Goal: Information Seeking & Learning: Check status

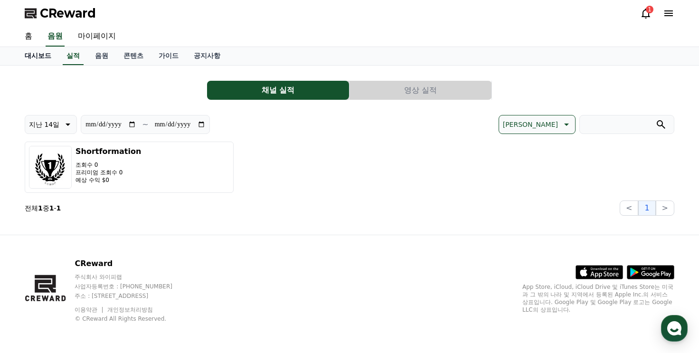
click at [42, 56] on link "대시보드" at bounding box center [38, 56] width 42 height 18
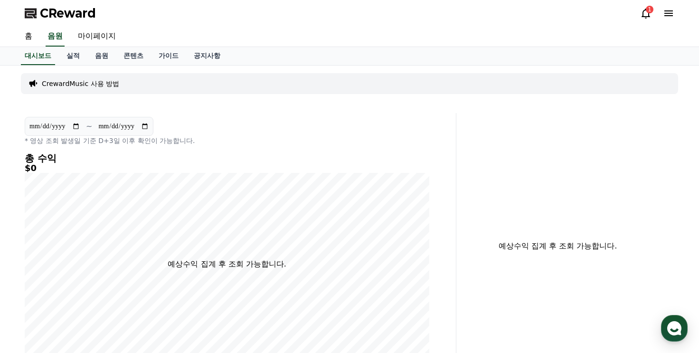
click at [642, 15] on icon at bounding box center [645, 14] width 9 height 10
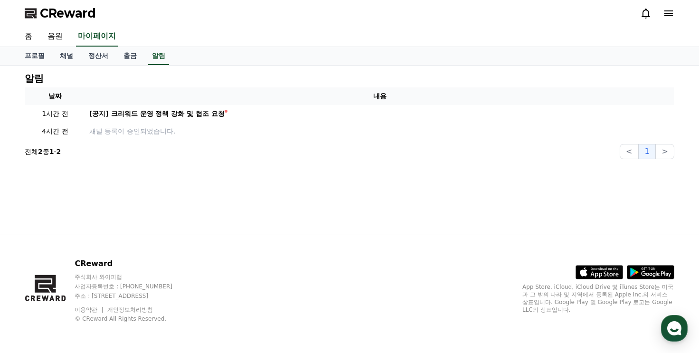
click at [642, 15] on icon at bounding box center [645, 14] width 9 height 10
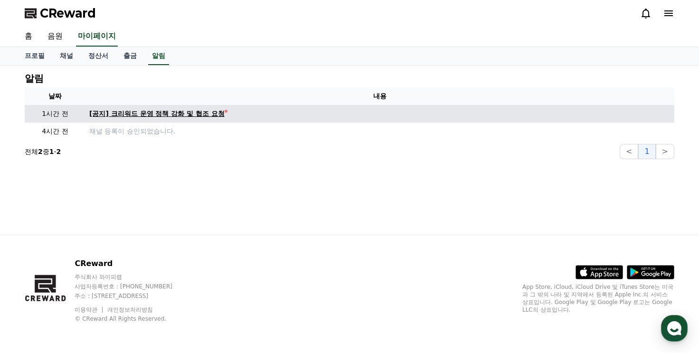
click at [185, 113] on div "[공지] 크리워드 운영 정책 강화 및 협조 요청" at bounding box center [156, 114] width 135 height 10
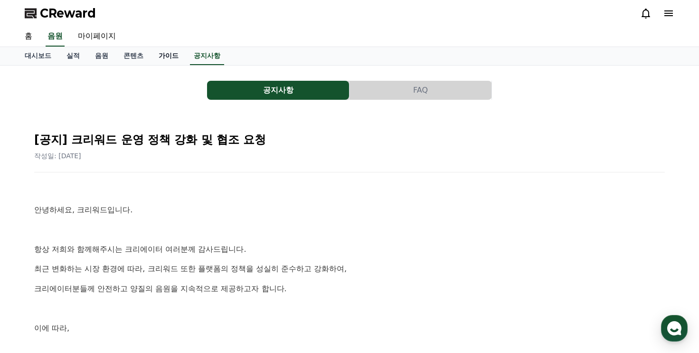
click at [172, 56] on link "가이드" at bounding box center [168, 56] width 35 height 18
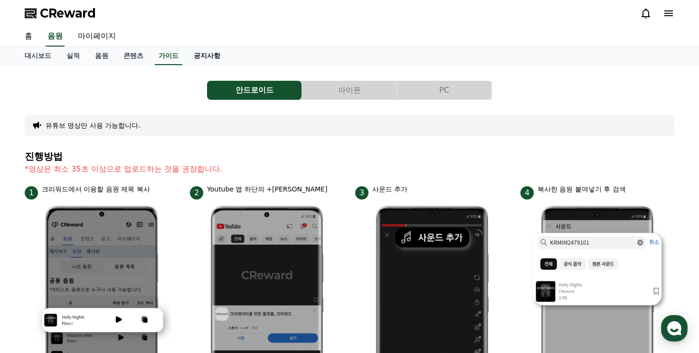
click at [199, 56] on link "공지사항" at bounding box center [207, 56] width 42 height 18
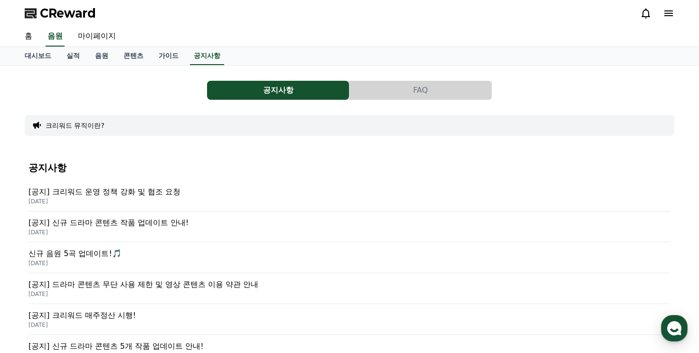
click at [636, 13] on div "CReward" at bounding box center [349, 13] width 665 height 27
click at [642, 13] on icon at bounding box center [645, 13] width 11 height 11
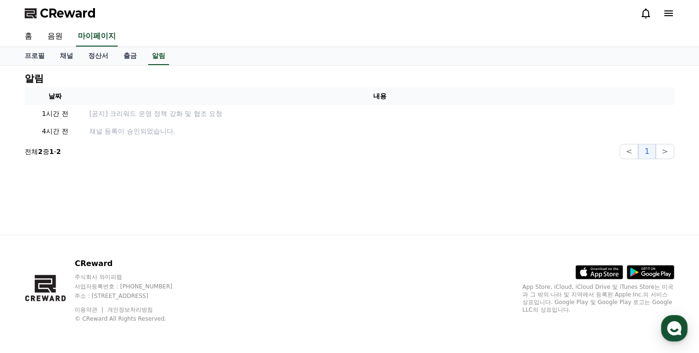
click at [642, 13] on icon at bounding box center [645, 13] width 11 height 11
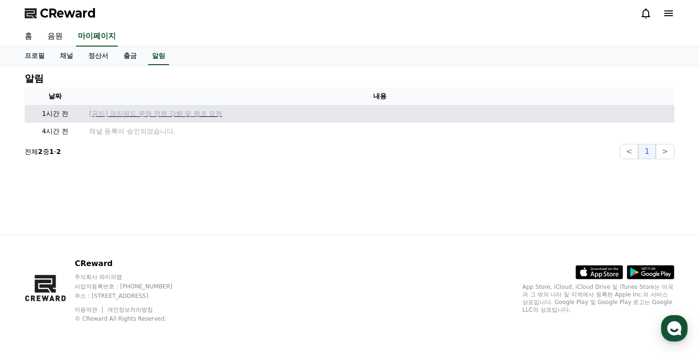
click at [191, 112] on p "[공지] 크리워드 운영 정책 강화 및 협조 요청" at bounding box center [379, 114] width 581 height 10
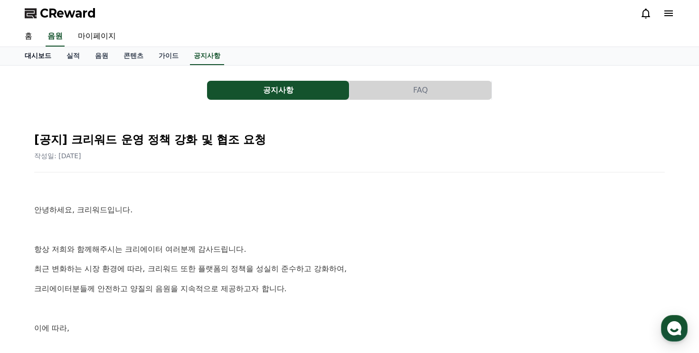
click at [36, 58] on link "대시보드" at bounding box center [38, 56] width 42 height 18
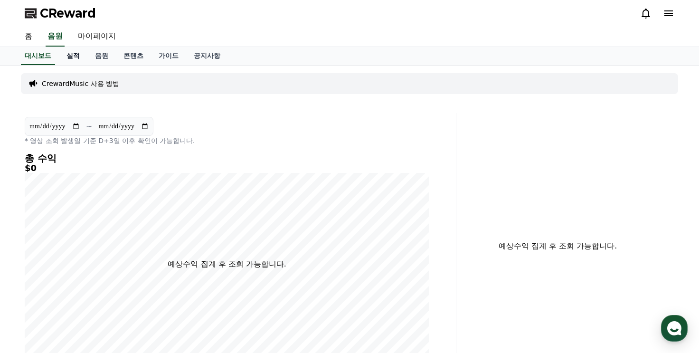
click at [65, 57] on link "실적" at bounding box center [73, 56] width 28 height 18
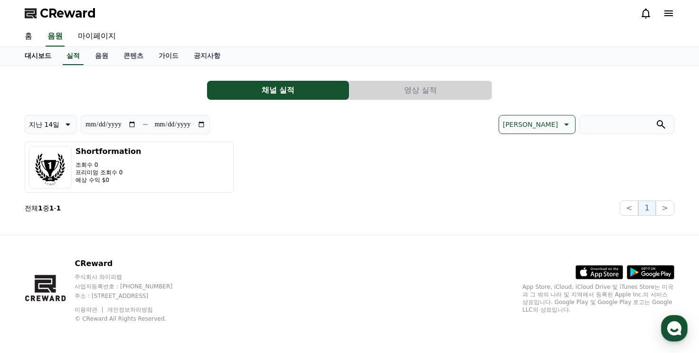
click at [36, 58] on link "대시보드" at bounding box center [38, 56] width 42 height 18
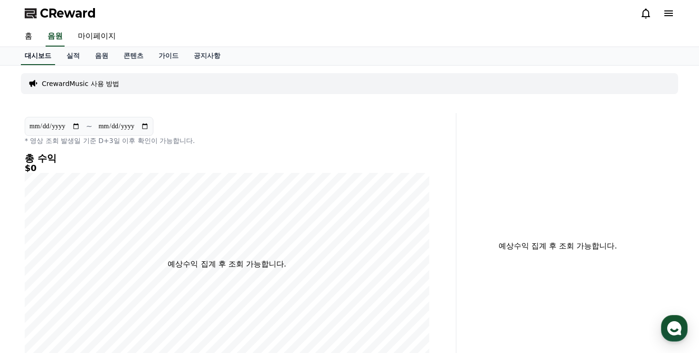
click at [36, 58] on link "대시보드" at bounding box center [38, 56] width 34 height 18
click at [69, 58] on link "실적" at bounding box center [73, 56] width 28 height 18
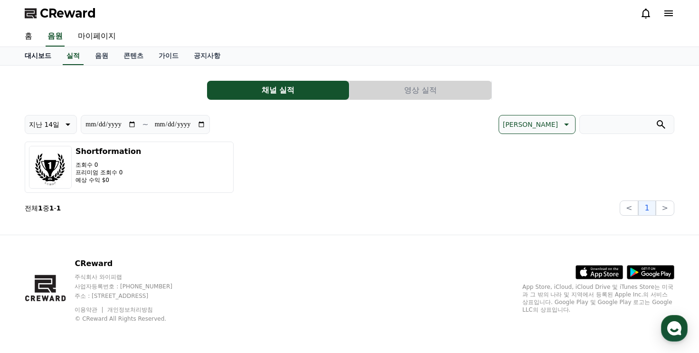
click at [47, 61] on link "대시보드" at bounding box center [38, 56] width 42 height 18
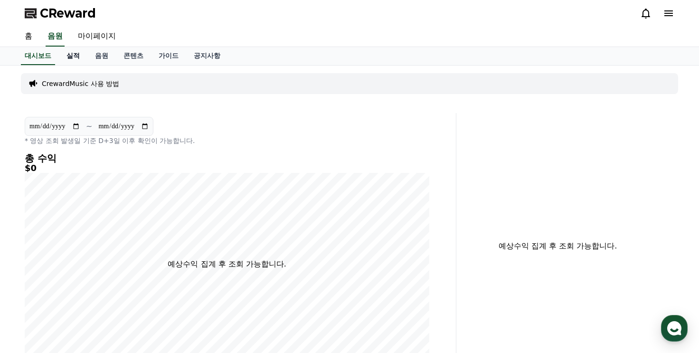
click at [72, 57] on link "실적" at bounding box center [73, 56] width 28 height 18
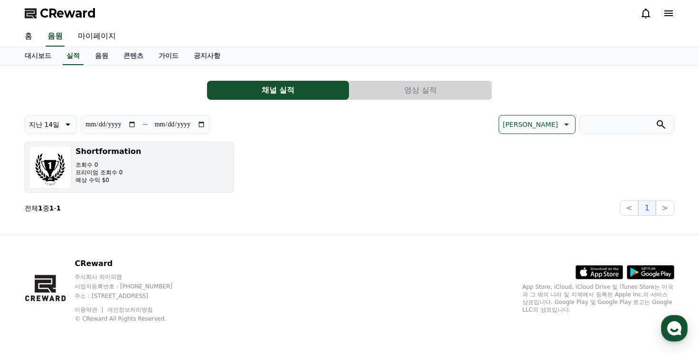
click at [122, 172] on p "프리미엄 조회수 0" at bounding box center [108, 173] width 66 height 8
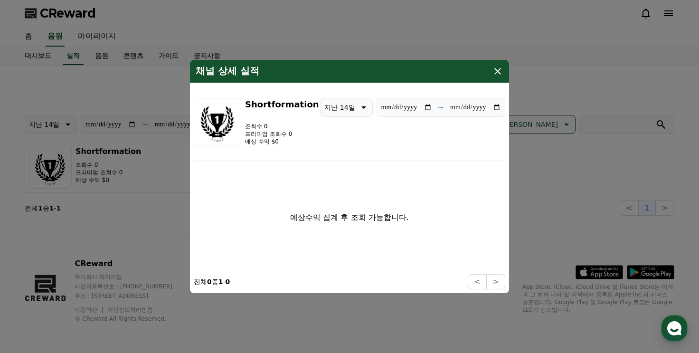
click at [498, 71] on icon "modal" at bounding box center [497, 71] width 7 height 7
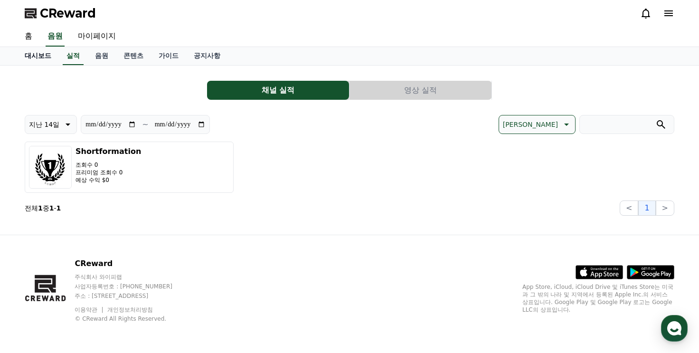
click at [51, 53] on link "대시보드" at bounding box center [38, 56] width 42 height 18
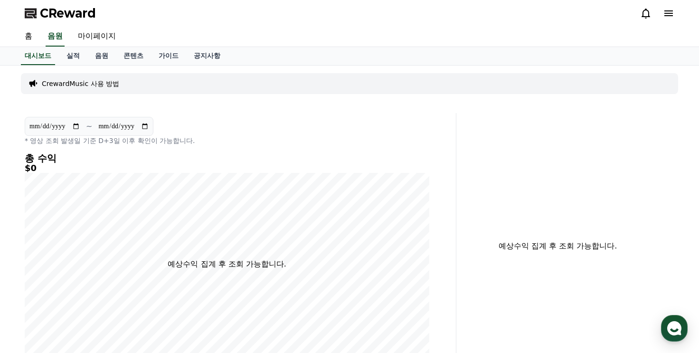
click at [117, 123] on input "**********" at bounding box center [123, 126] width 51 height 10
click at [224, 139] on p "* 영상 조회 발생일 기준 D+3일 이후 확인이 가능합니다." at bounding box center [227, 140] width 404 height 9
